Goal: Navigation & Orientation: Find specific page/section

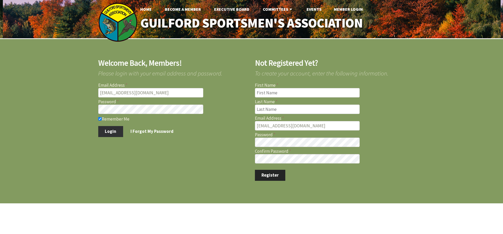
click at [114, 130] on button "Login" at bounding box center [110, 131] width 25 height 11
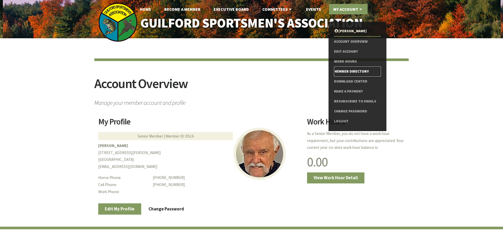
click at [350, 70] on link "Member Directory" at bounding box center [357, 72] width 47 height 10
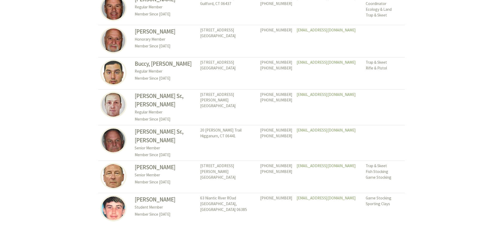
scroll to position [2405, 0]
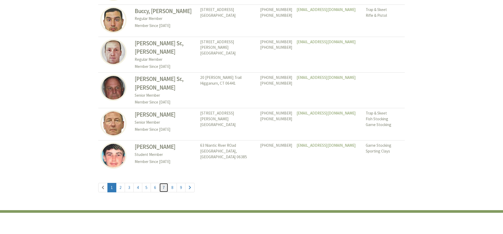
click at [163, 183] on link "7" at bounding box center [163, 187] width 9 height 9
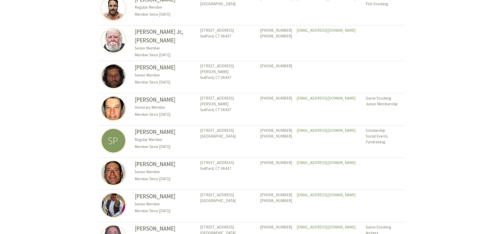
scroll to position [374, 0]
